Goal: Task Accomplishment & Management: Complete application form

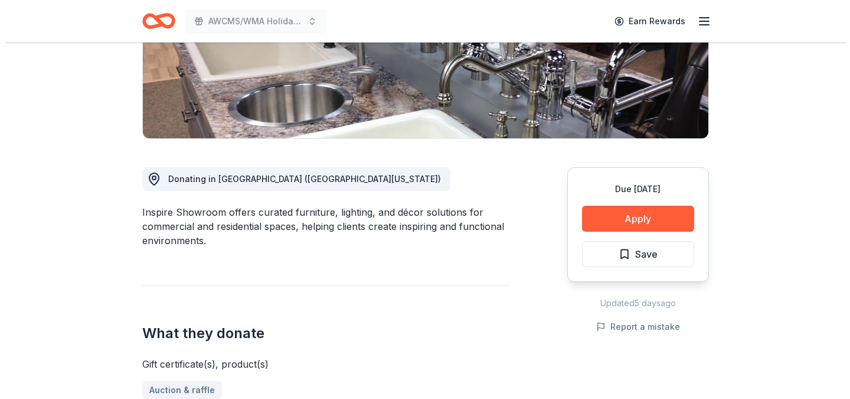
scroll to position [219, 0]
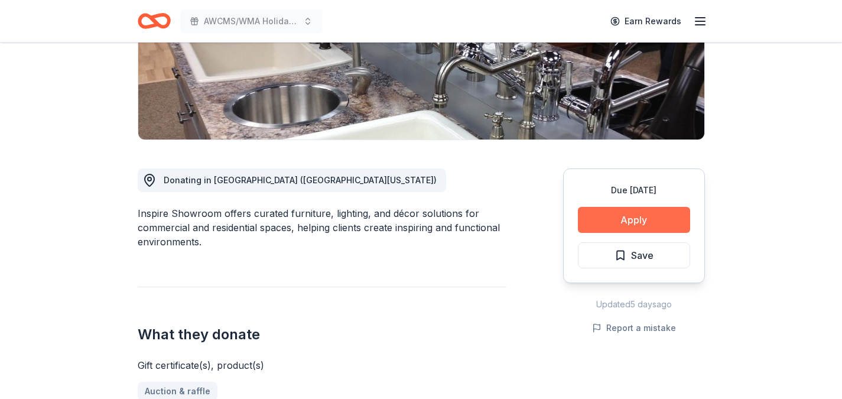
click at [638, 216] on button "Apply" at bounding box center [634, 220] width 112 height 26
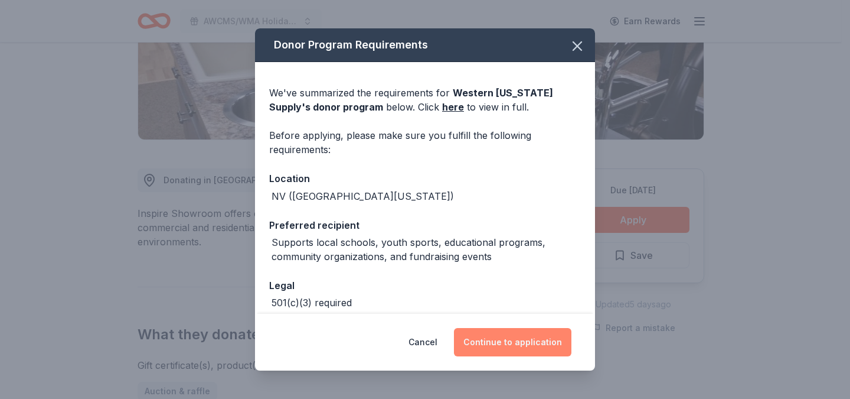
click at [510, 344] on button "Continue to application" at bounding box center [513, 342] width 118 height 28
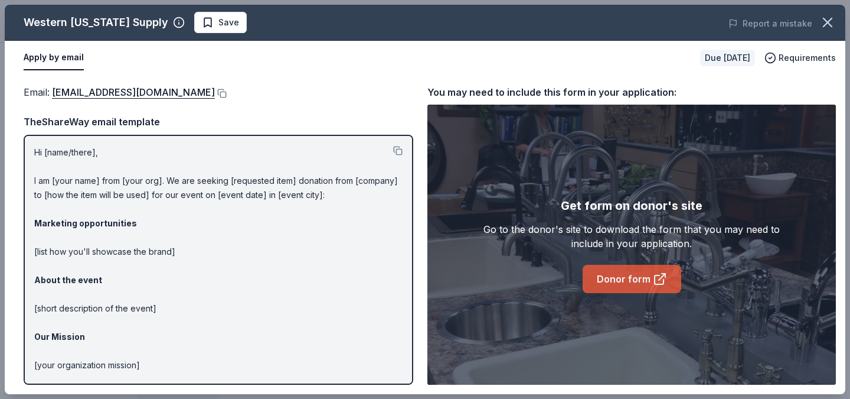
click at [622, 279] on link "Donor form" at bounding box center [632, 279] width 99 height 28
click at [602, 279] on link "Donor form" at bounding box center [632, 279] width 99 height 28
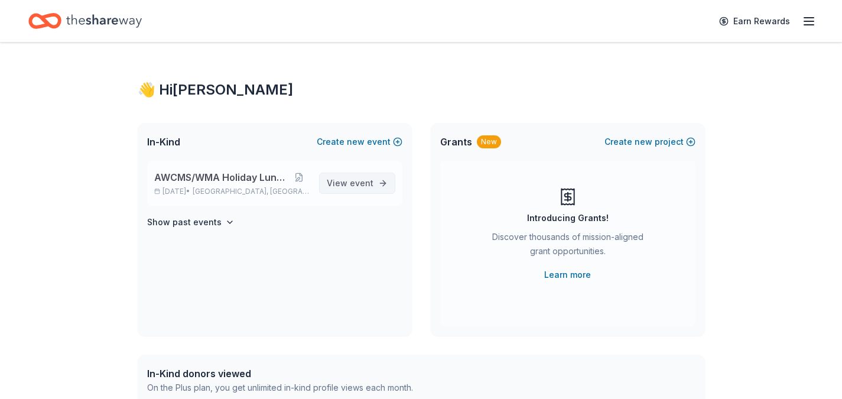
click at [363, 182] on span "event" at bounding box center [362, 183] width 24 height 10
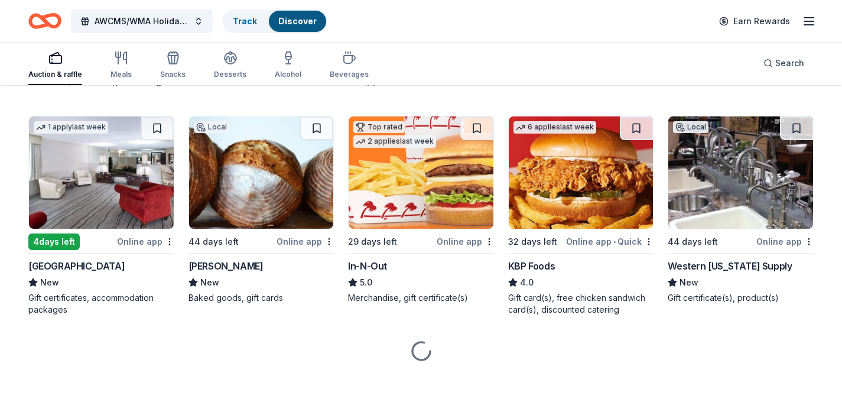
scroll to position [797, 0]
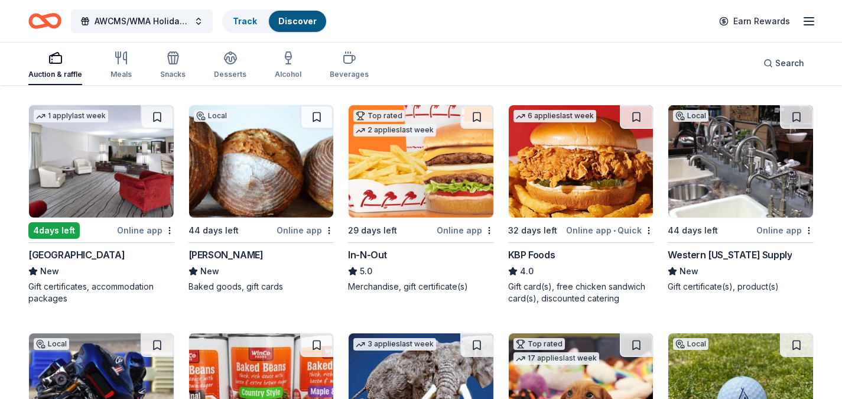
click at [694, 253] on div "Western [US_STATE] Supply" at bounding box center [729, 254] width 124 height 14
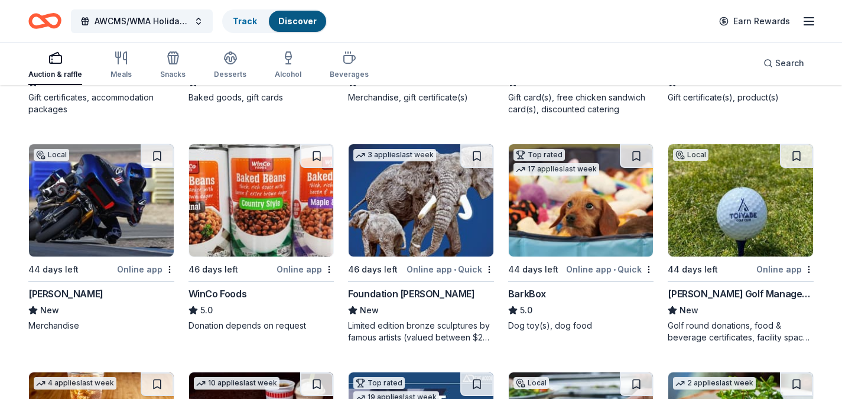
scroll to position [1002, 0]
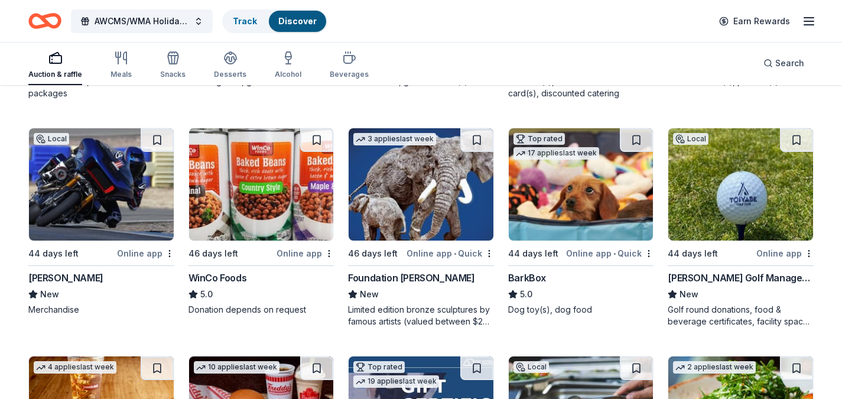
click at [375, 278] on div "Foundation Michelangelo" at bounding box center [411, 277] width 126 height 14
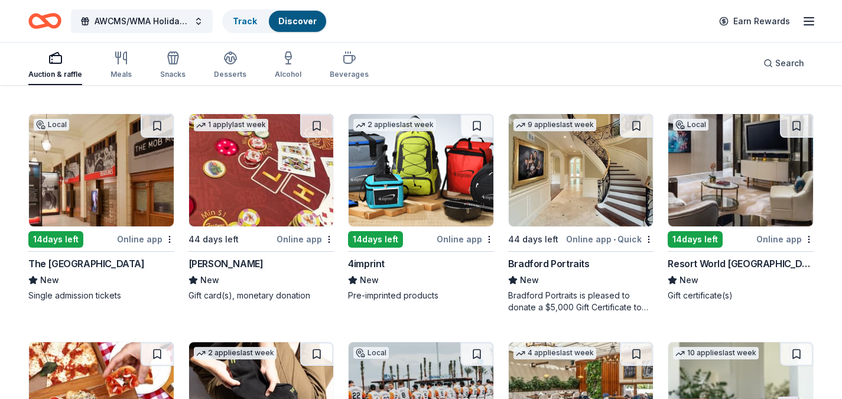
scroll to position [2842, 0]
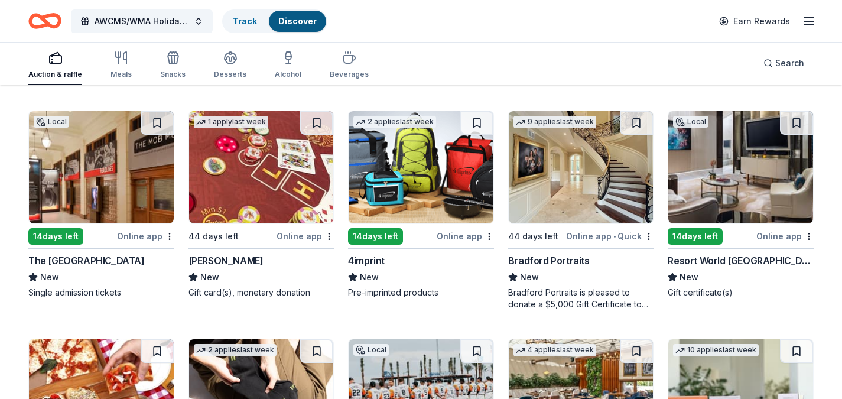
click at [538, 260] on div "Bradford Portraits" at bounding box center [548, 260] width 81 height 14
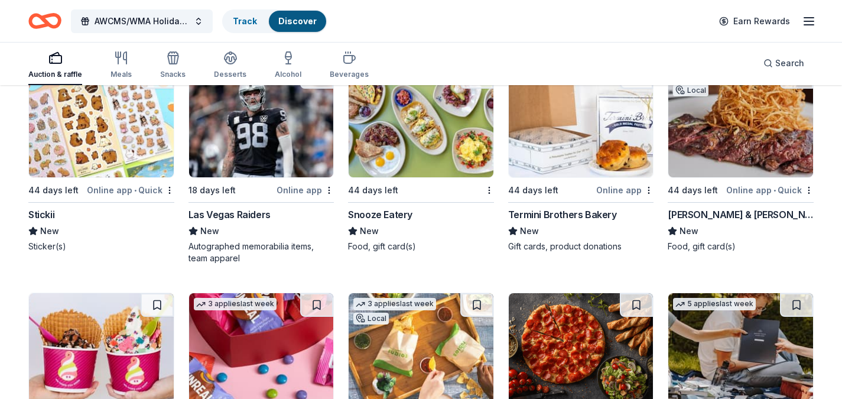
scroll to position [4280, 0]
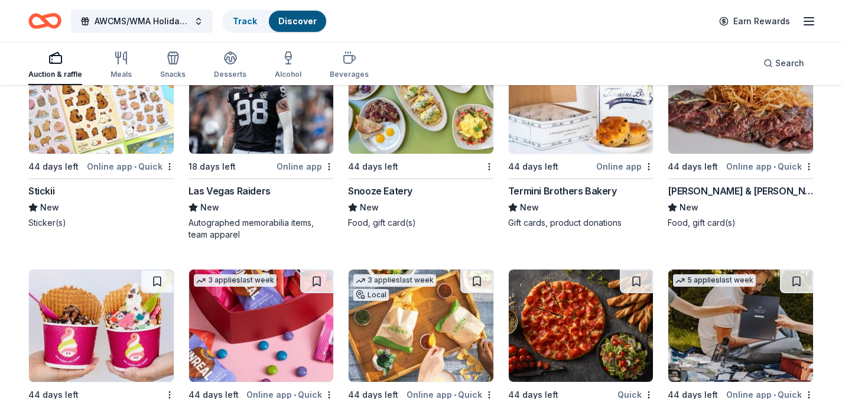
click at [521, 189] on div "Termini Brothers Bakery" at bounding box center [562, 191] width 109 height 14
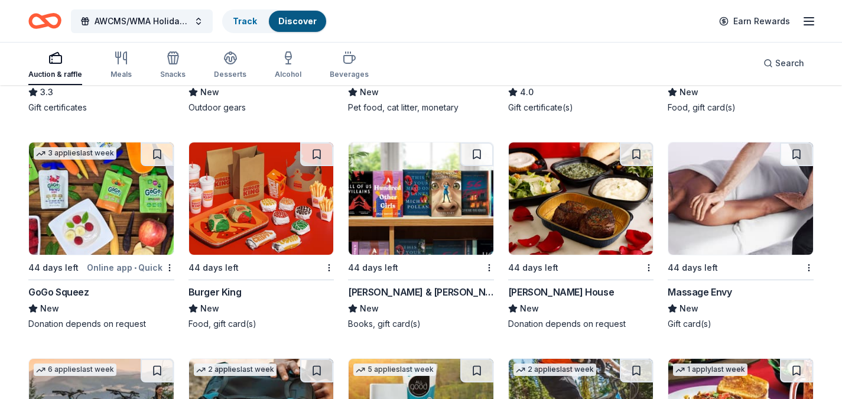
scroll to position [6435, 0]
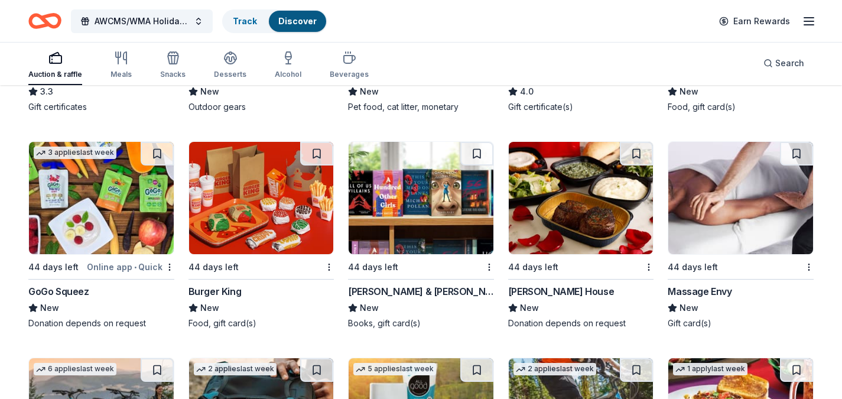
click at [373, 298] on div "Barnes & Noble" at bounding box center [421, 291] width 146 height 14
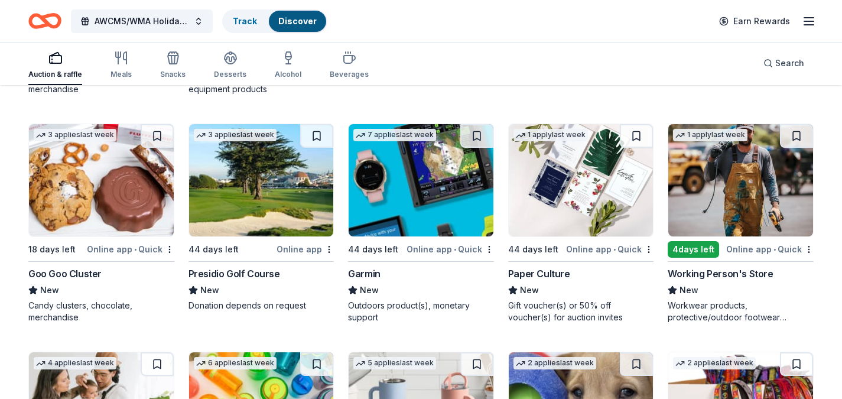
scroll to position [8049, 0]
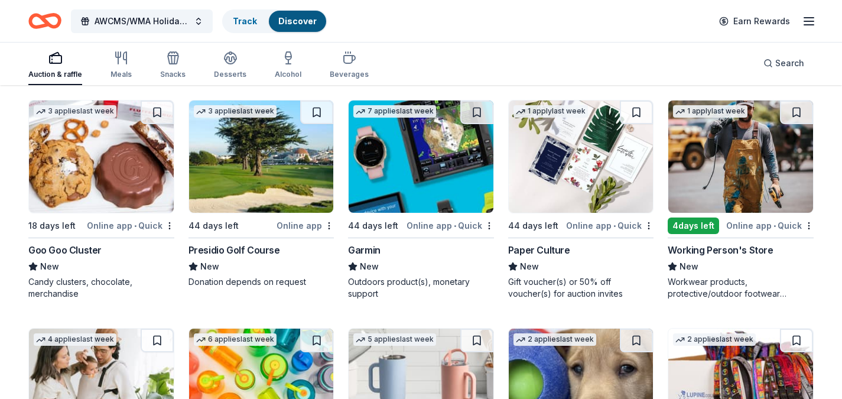
click at [44, 257] on div "Goo Goo Cluster" at bounding box center [64, 250] width 73 height 14
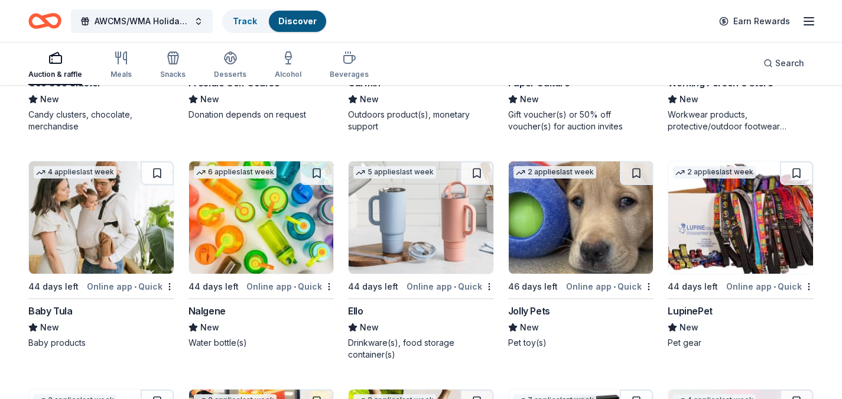
scroll to position [8250, 0]
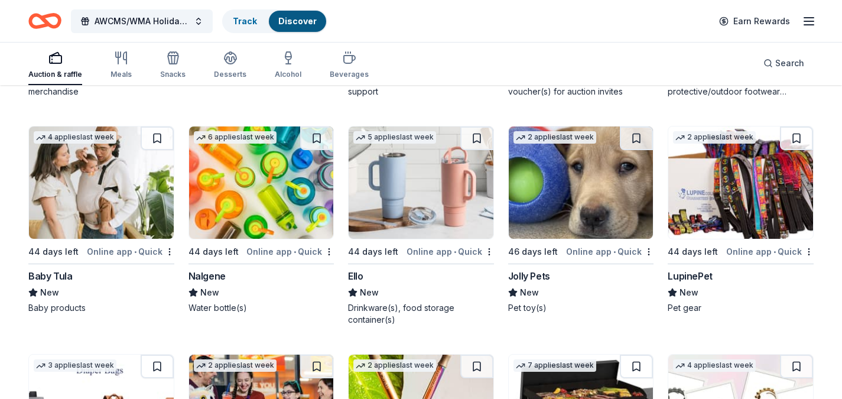
click at [259, 171] on img at bounding box center [261, 182] width 145 height 112
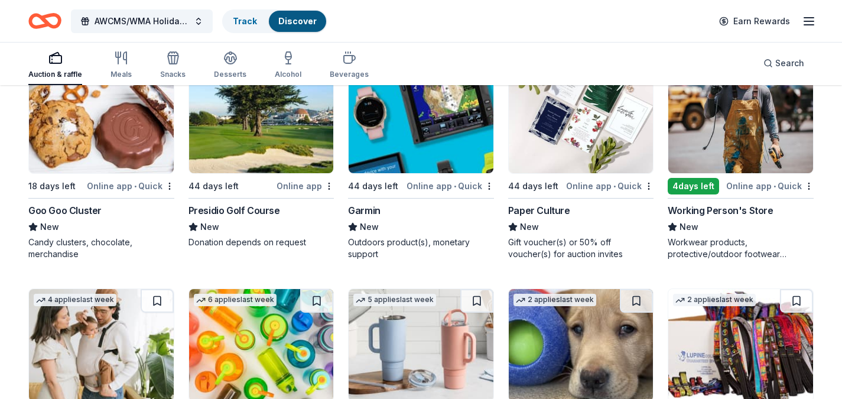
scroll to position [8151, 0]
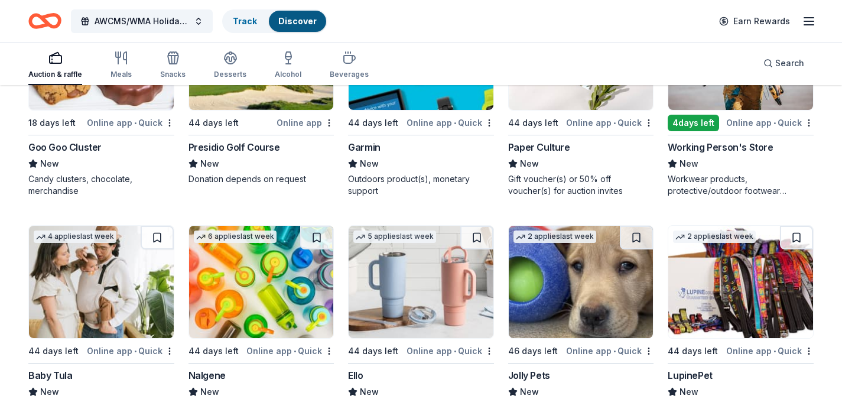
click at [221, 297] on img at bounding box center [261, 282] width 145 height 112
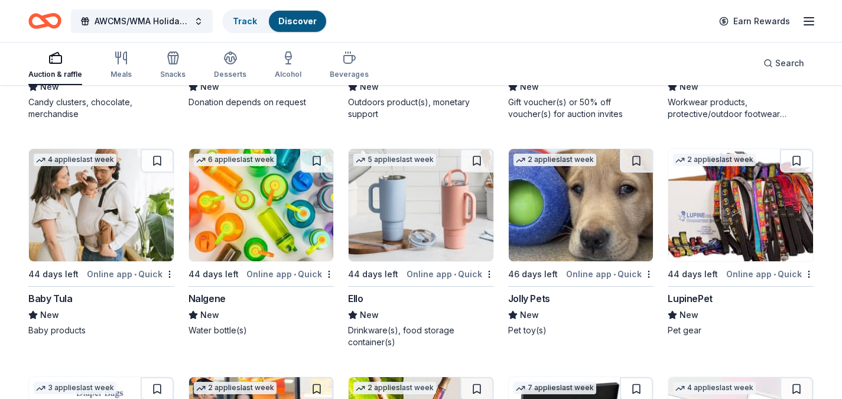
scroll to position [8263, 0]
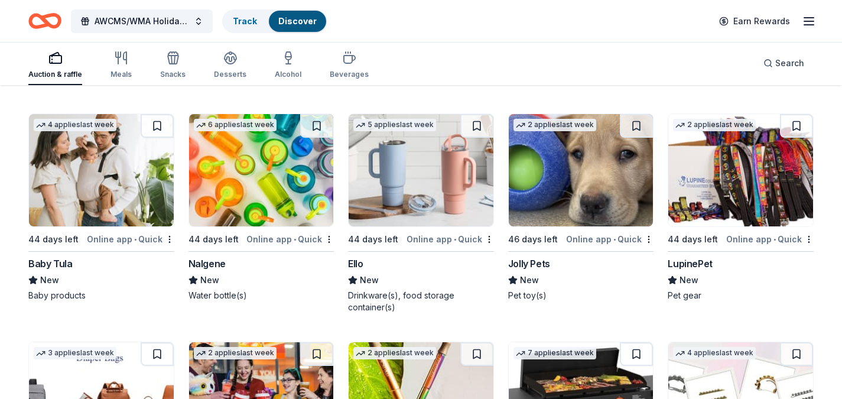
click at [423, 213] on img at bounding box center [420, 170] width 145 height 112
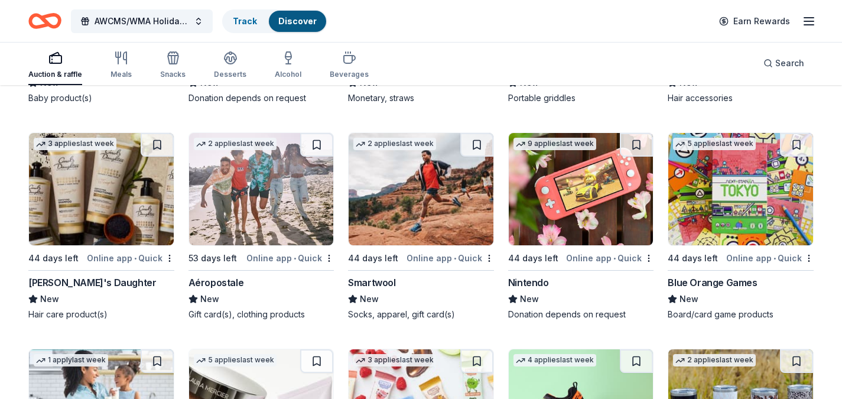
scroll to position [8712, 0]
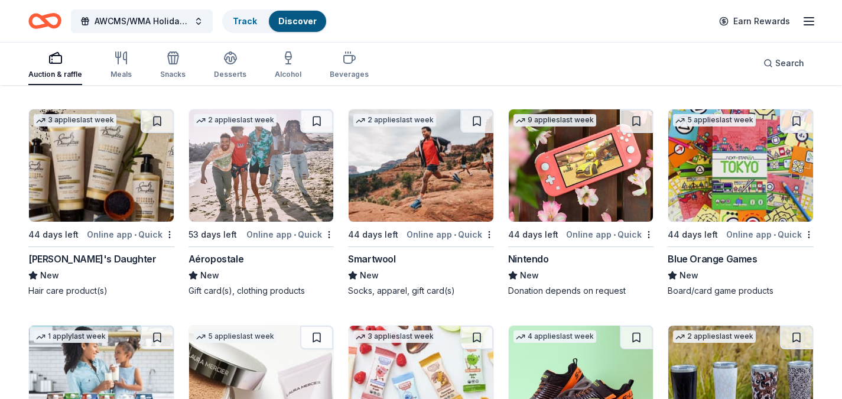
click at [363, 266] on div "Smartwool" at bounding box center [371, 259] width 47 height 14
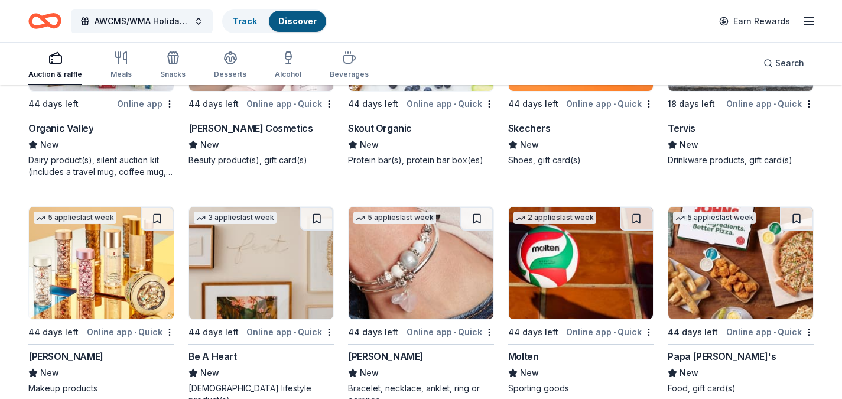
scroll to position [9122, 0]
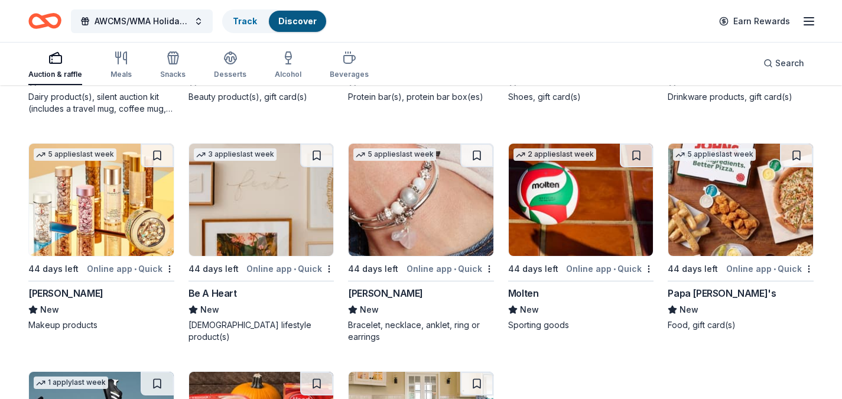
click at [361, 300] on div "[PERSON_NAME]" at bounding box center [385, 293] width 75 height 14
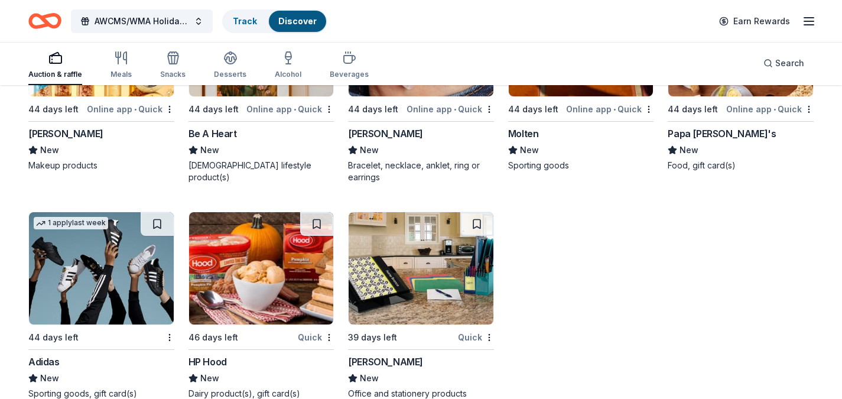
scroll to position [9317, 0]
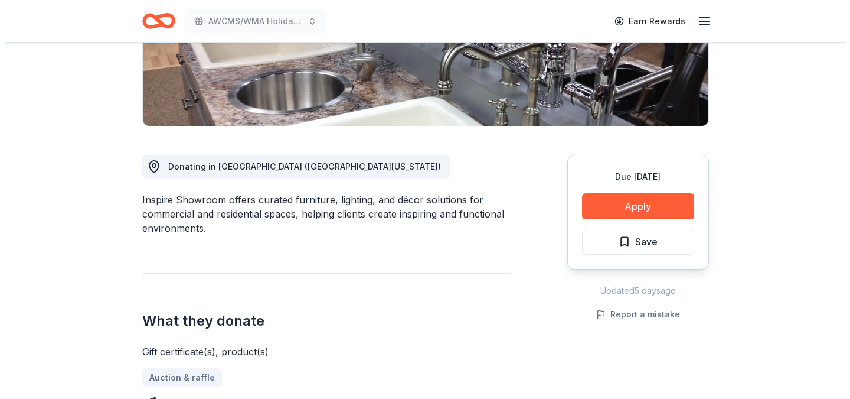
scroll to position [249, 0]
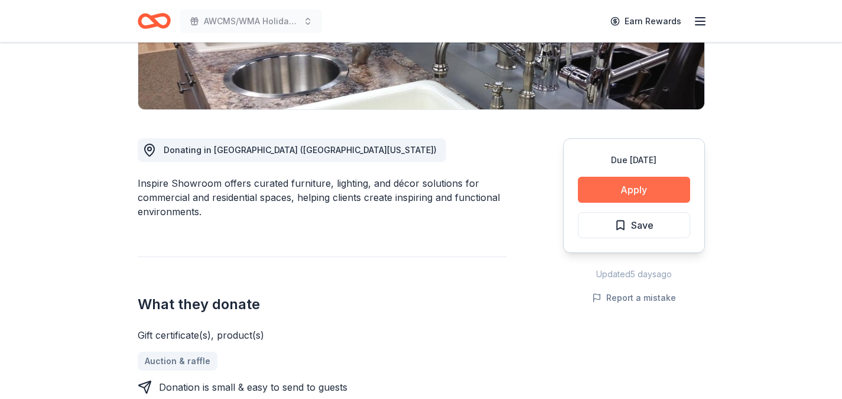
click at [627, 186] on button "Apply" at bounding box center [634, 190] width 112 height 26
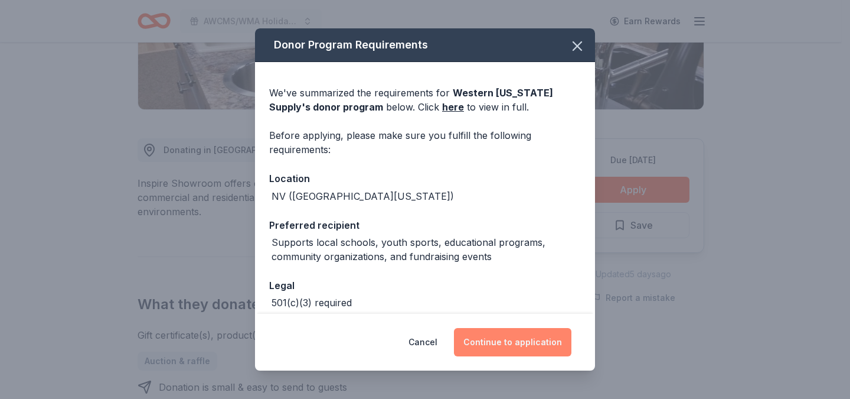
click at [514, 343] on button "Continue to application" at bounding box center [513, 342] width 118 height 28
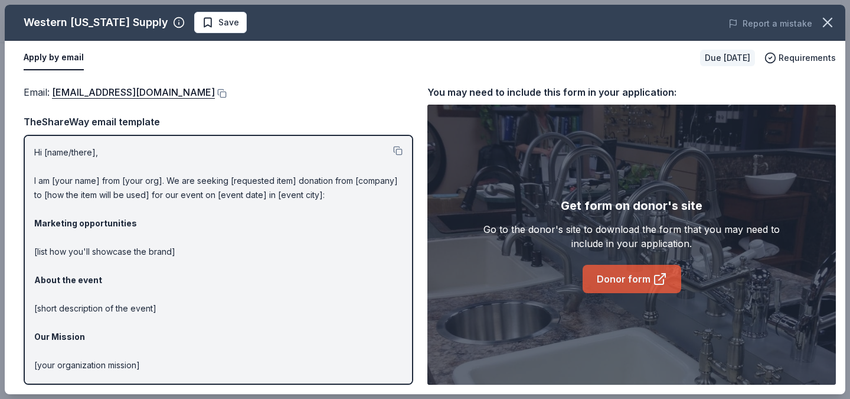
click at [608, 282] on link "Donor form" at bounding box center [632, 279] width 99 height 28
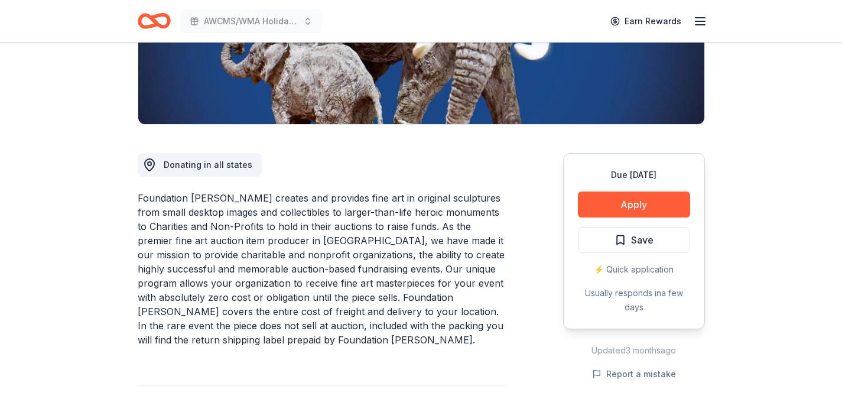
scroll to position [244, 0]
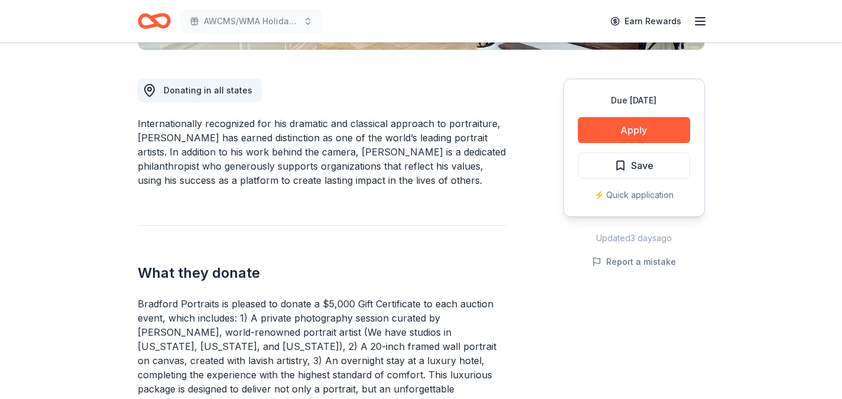
scroll to position [297, 0]
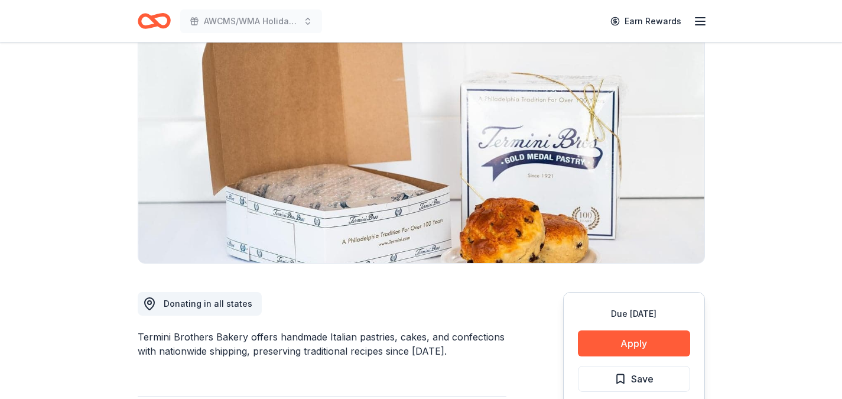
scroll to position [74, 0]
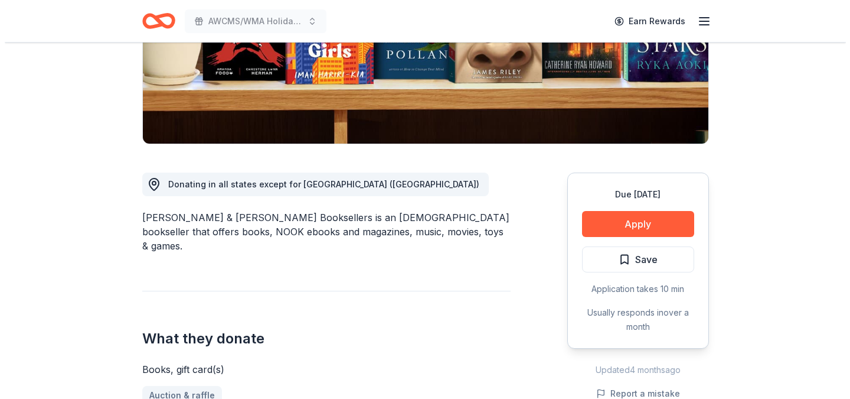
scroll to position [208, 0]
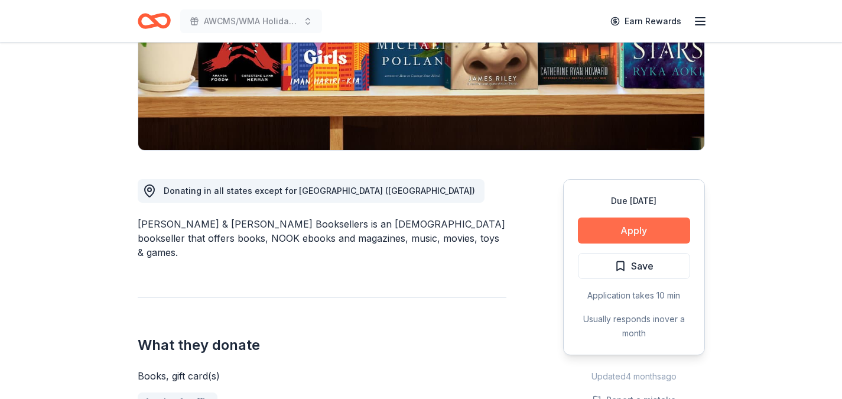
click at [614, 229] on button "Apply" at bounding box center [634, 230] width 112 height 26
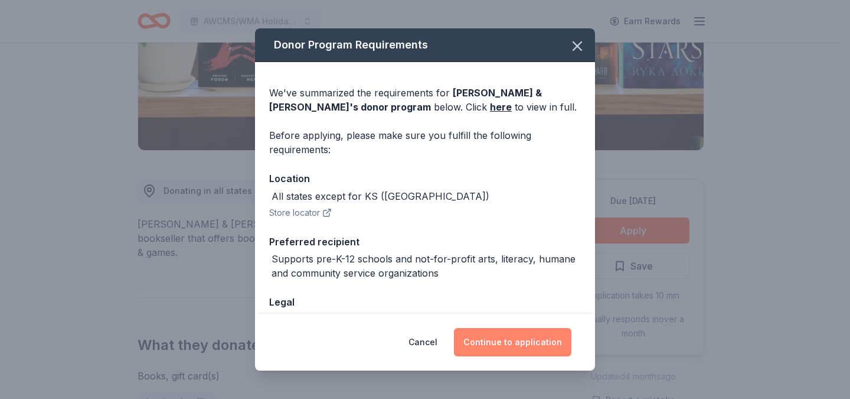
click at [514, 341] on button "Continue to application" at bounding box center [513, 342] width 118 height 28
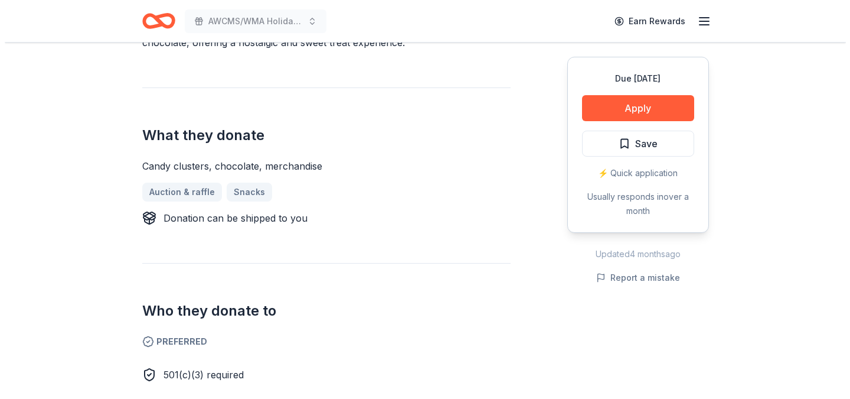
scroll to position [413, 0]
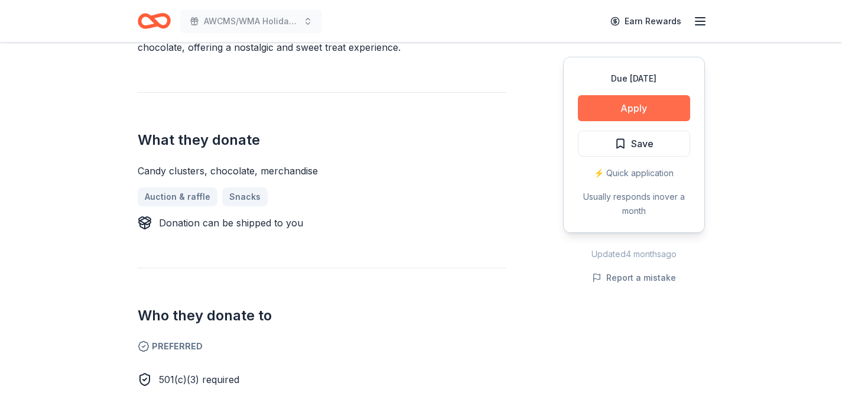
click at [603, 107] on button "Apply" at bounding box center [634, 108] width 112 height 26
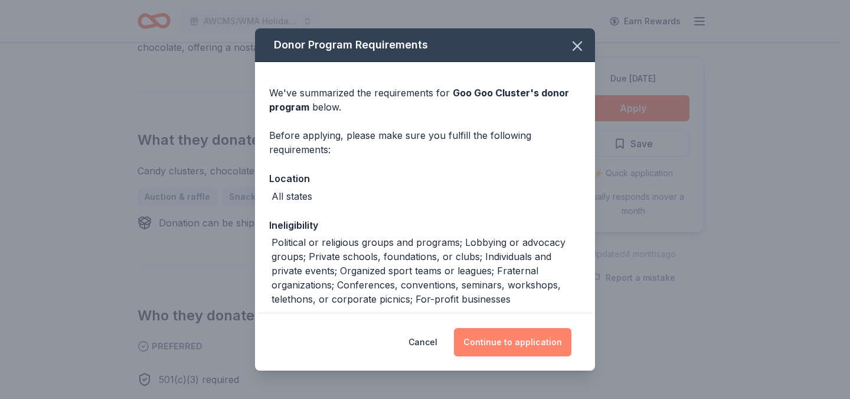
click at [488, 345] on button "Continue to application" at bounding box center [513, 342] width 118 height 28
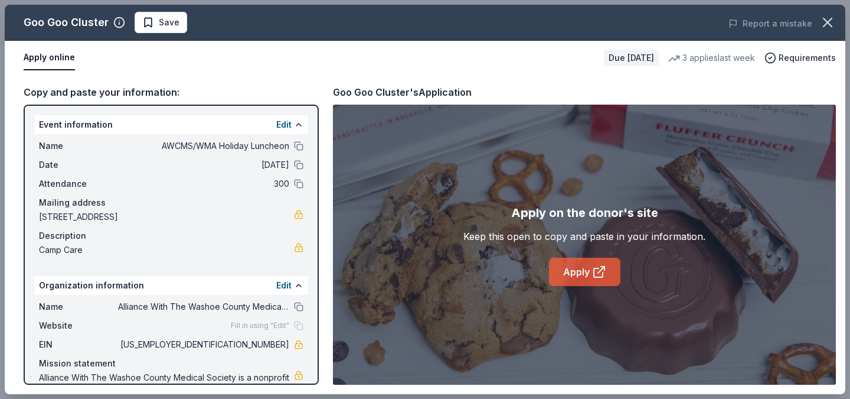
click at [570, 273] on link "Apply" at bounding box center [584, 271] width 71 height 28
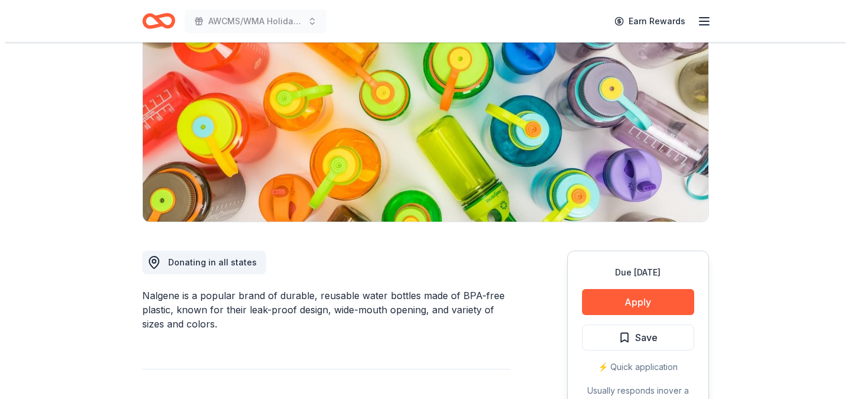
scroll to position [149, 0]
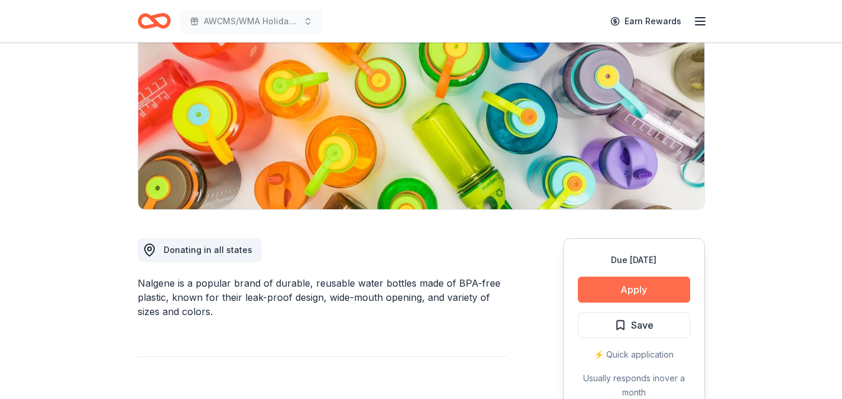
click at [596, 293] on button "Apply" at bounding box center [634, 289] width 112 height 26
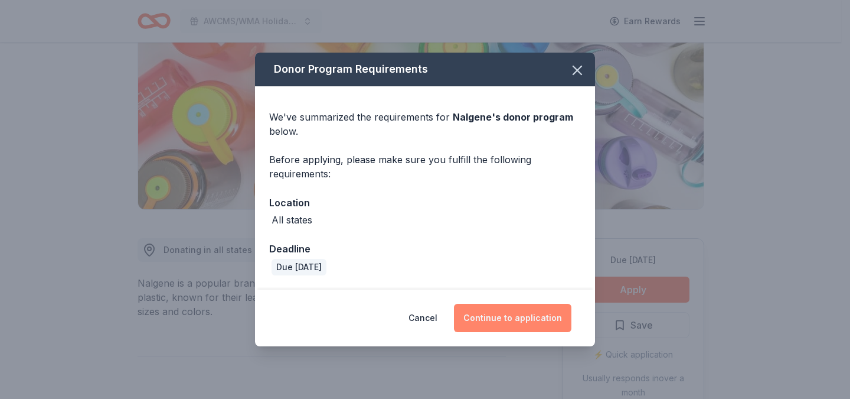
click at [509, 318] on button "Continue to application" at bounding box center [513, 318] width 118 height 28
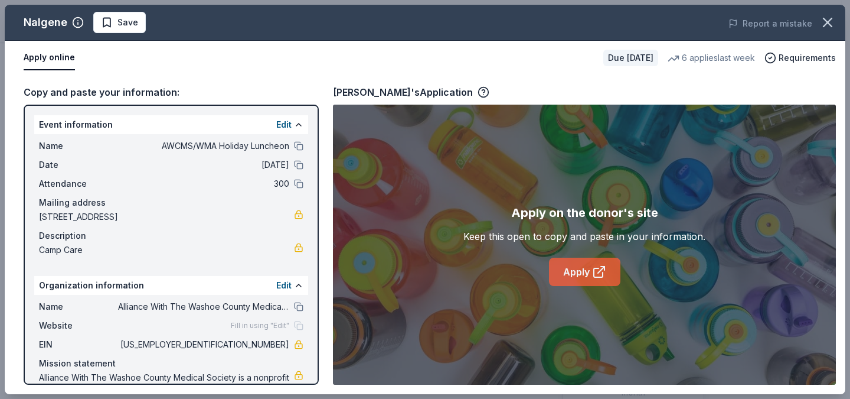
click at [570, 278] on link "Apply" at bounding box center [584, 271] width 71 height 28
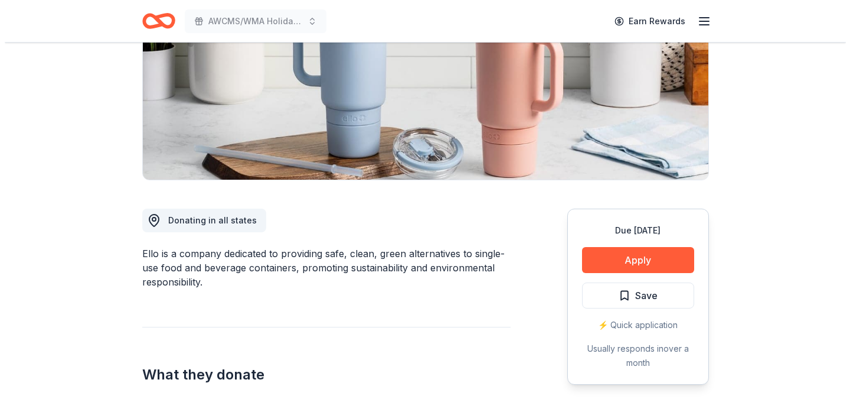
scroll to position [174, 0]
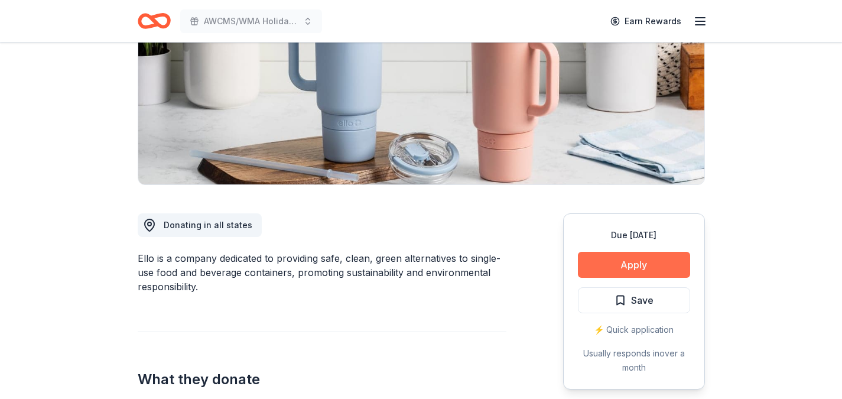
click at [609, 263] on button "Apply" at bounding box center [634, 265] width 112 height 26
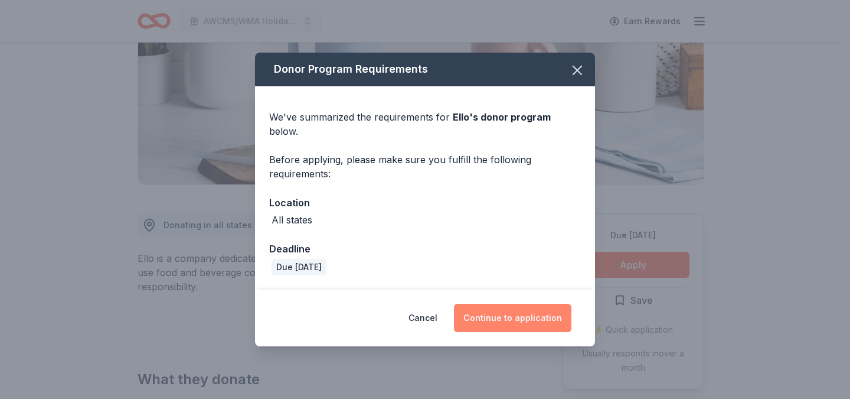
click at [511, 314] on button "Continue to application" at bounding box center [513, 318] width 118 height 28
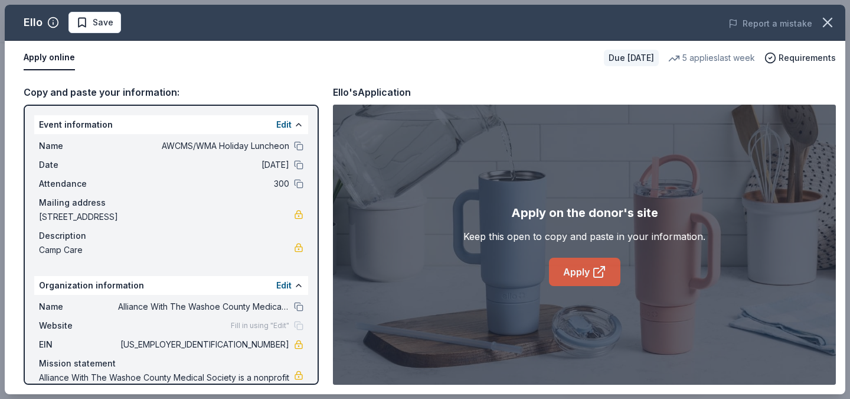
click at [566, 272] on link "Apply" at bounding box center [584, 271] width 71 height 28
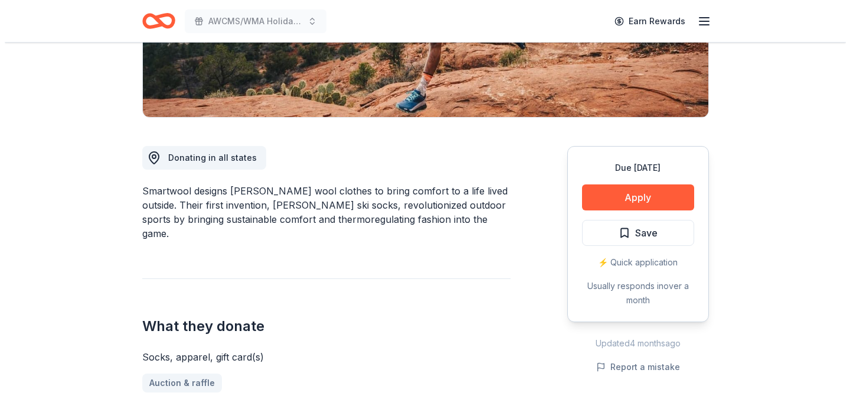
scroll to position [237, 0]
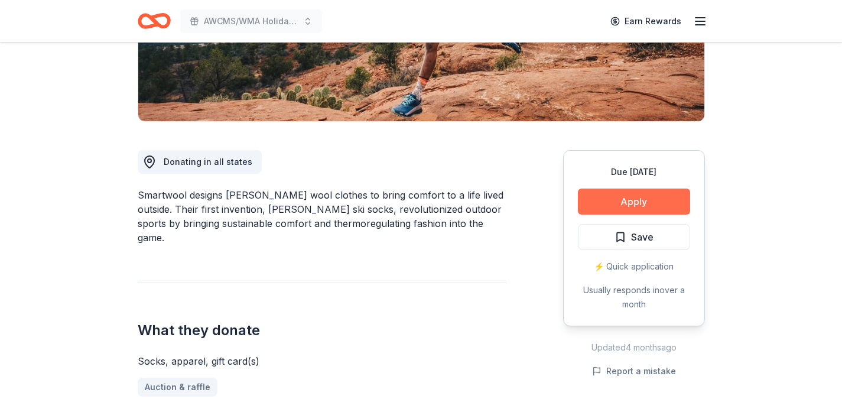
click at [610, 203] on button "Apply" at bounding box center [634, 201] width 112 height 26
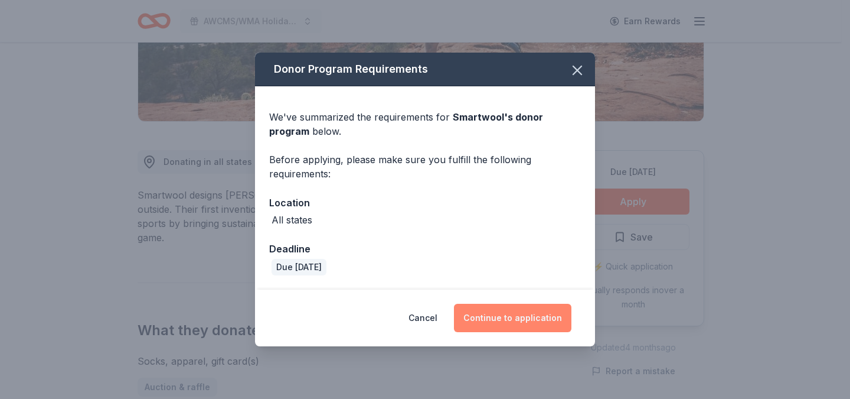
click at [508, 322] on button "Continue to application" at bounding box center [513, 318] width 118 height 28
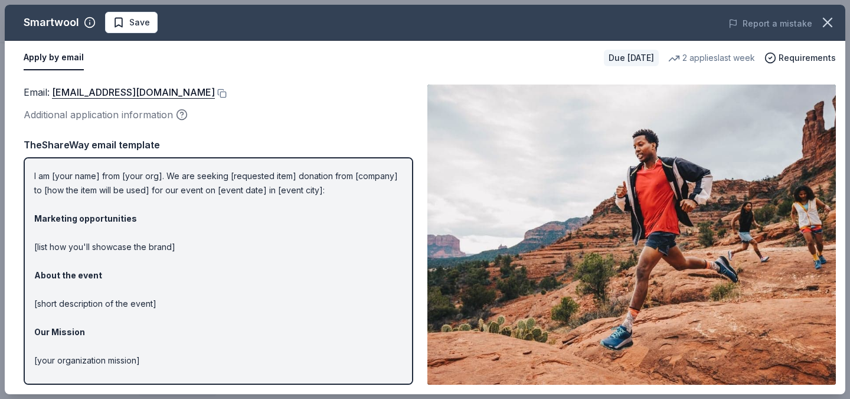
scroll to position [0, 0]
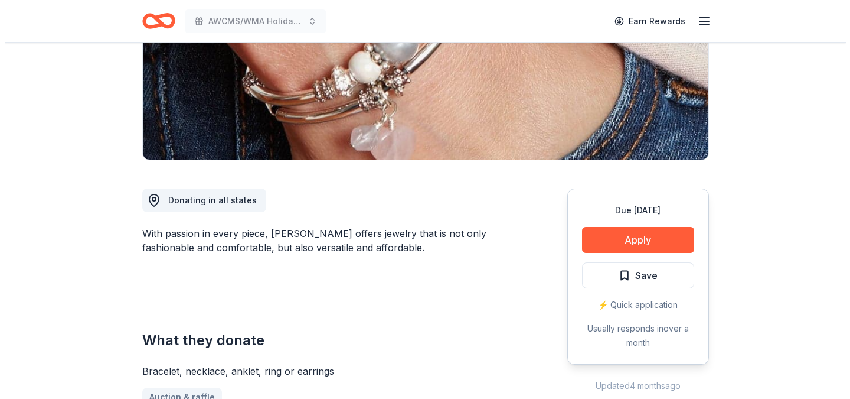
scroll to position [227, 0]
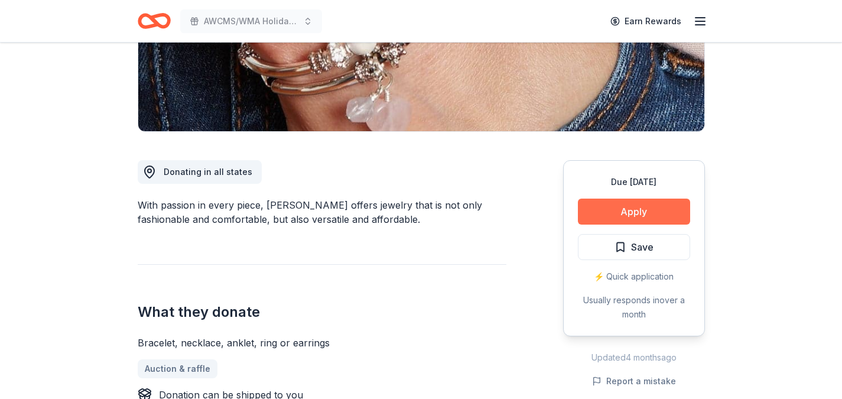
click at [602, 217] on button "Apply" at bounding box center [634, 211] width 112 height 26
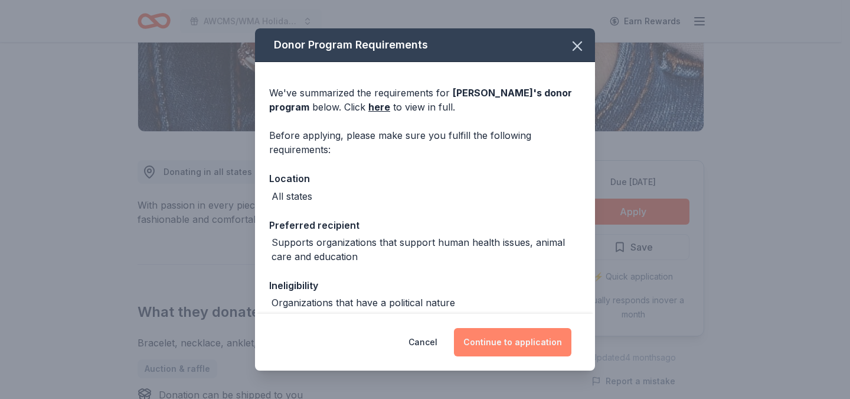
click at [496, 350] on button "Continue to application" at bounding box center [513, 342] width 118 height 28
